Goal: Transaction & Acquisition: Purchase product/service

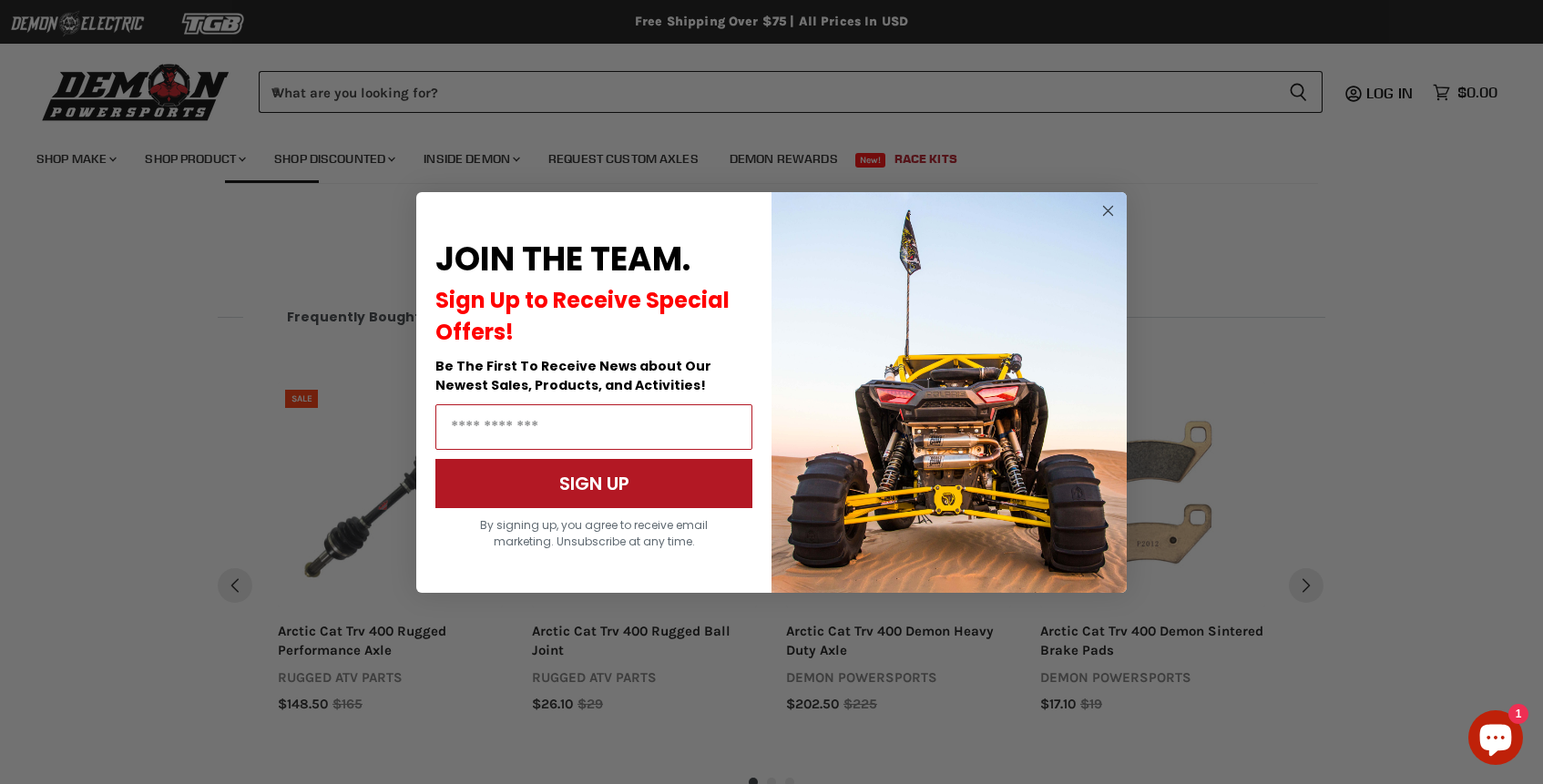
scroll to position [1267, 0]
